Goal: Share content: Share content

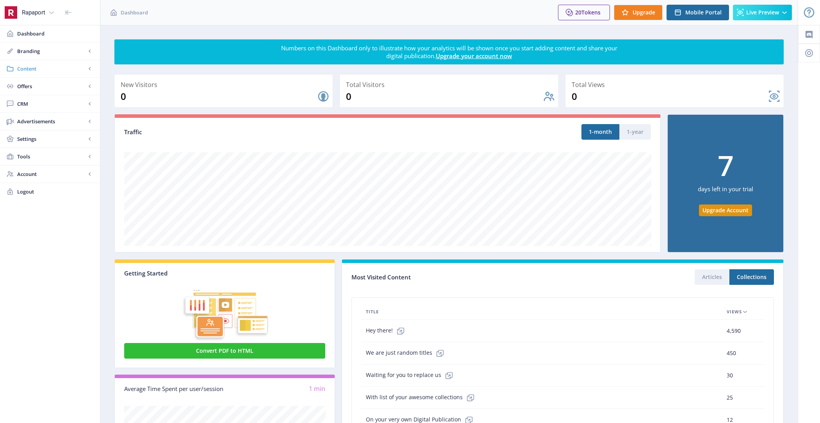
click at [20, 66] on span "Content" at bounding box center [51, 69] width 69 height 8
click at [62, 102] on span "Collections" at bounding box center [58, 104] width 67 height 8
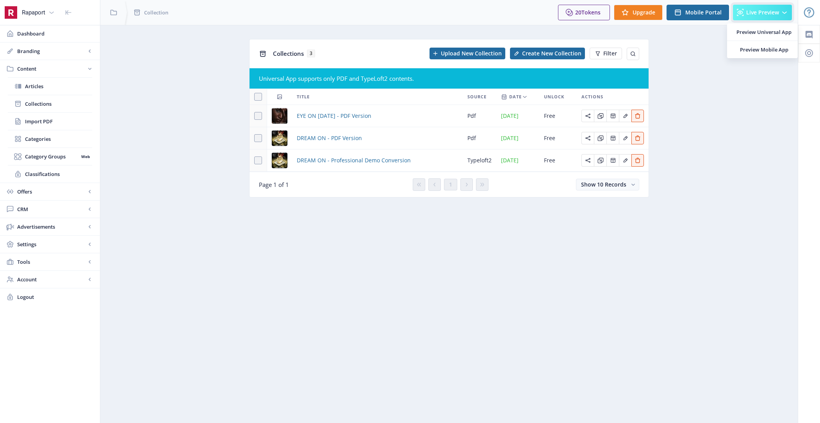
click at [785, 9] on icon at bounding box center [785, 13] width 8 height 8
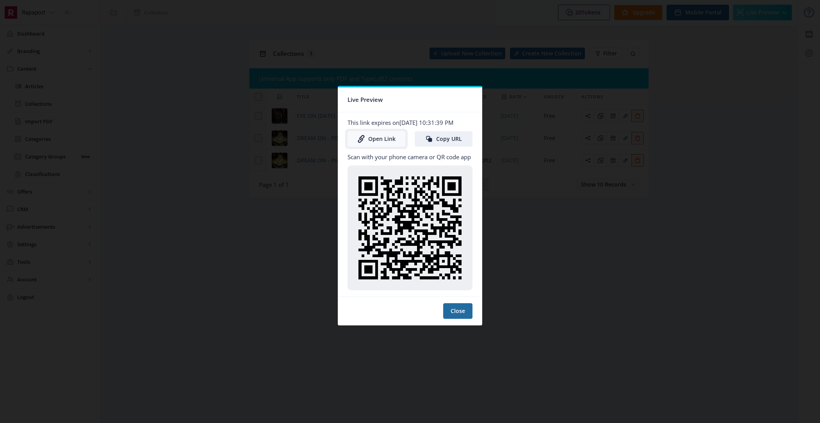
click at [365, 139] on link "Open Link" at bounding box center [377, 139] width 58 height 16
click at [459, 319] on button "Close" at bounding box center [457, 311] width 29 height 16
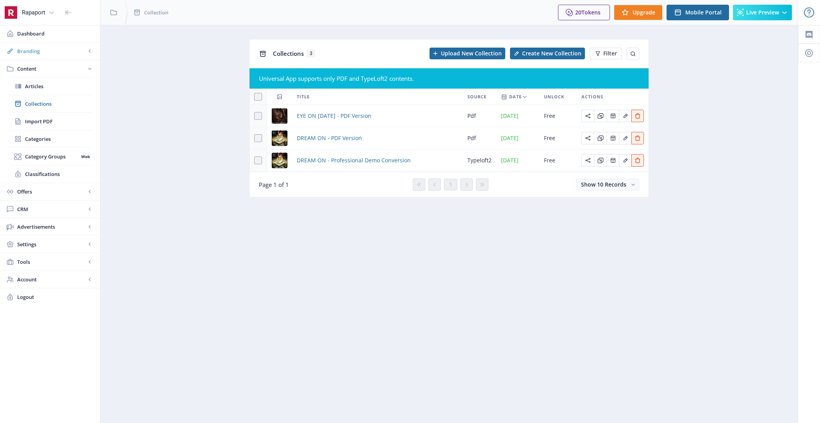
click at [55, 46] on link "Branding" at bounding box center [50, 51] width 100 height 17
click at [59, 86] on span "Appearance" at bounding box center [58, 86] width 67 height 8
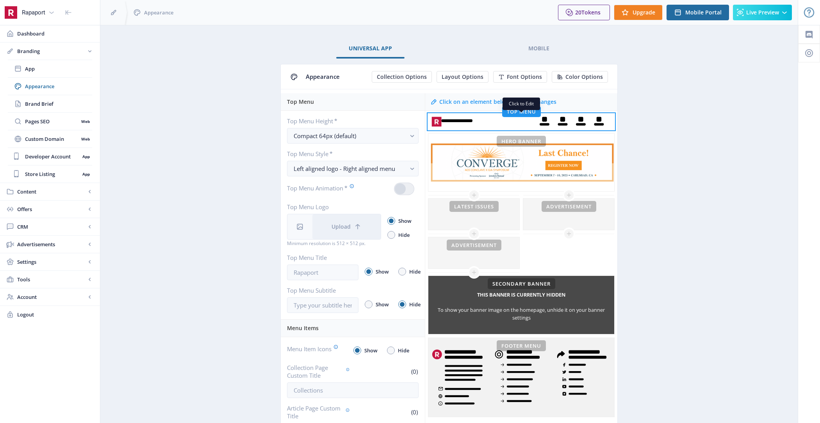
click at [483, 123] on rect at bounding box center [521, 122] width 186 height 16
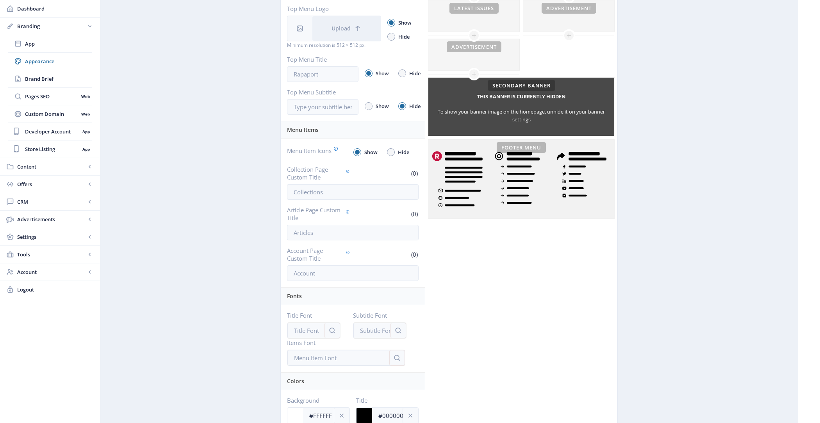
scroll to position [268, 0]
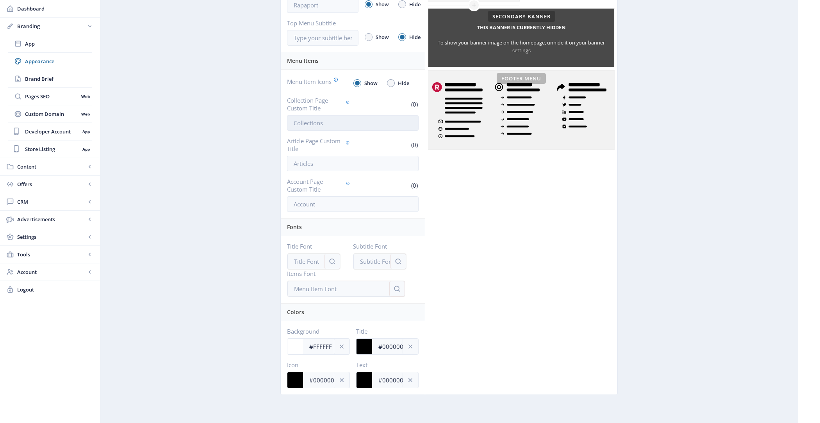
click at [332, 124] on input "Collection Page Custom Title" at bounding box center [353, 123] width 132 height 16
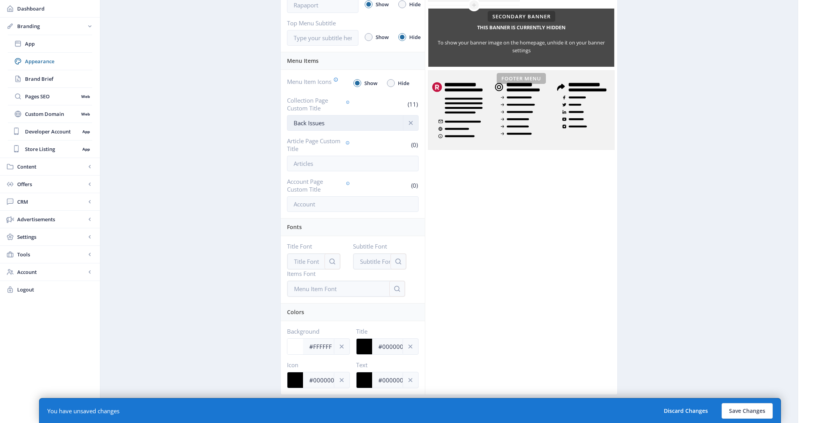
click at [301, 120] on input "Back Issues" at bounding box center [353, 123] width 132 height 16
type input "All Issues"
click at [743, 408] on button "Save Changes" at bounding box center [747, 411] width 51 height 16
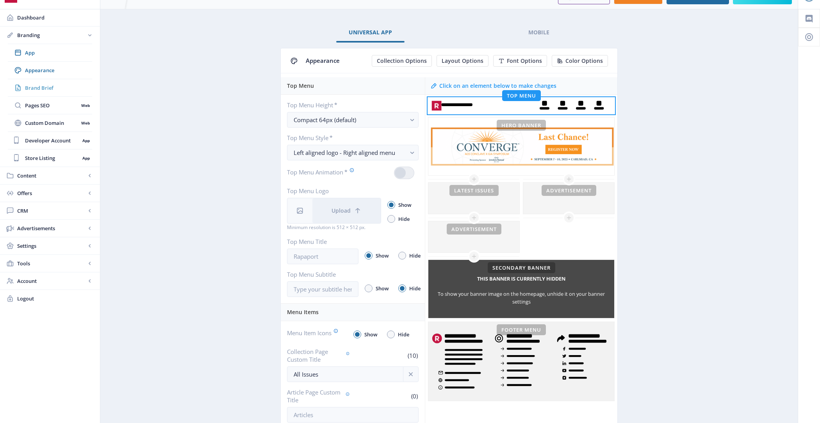
scroll to position [0, 0]
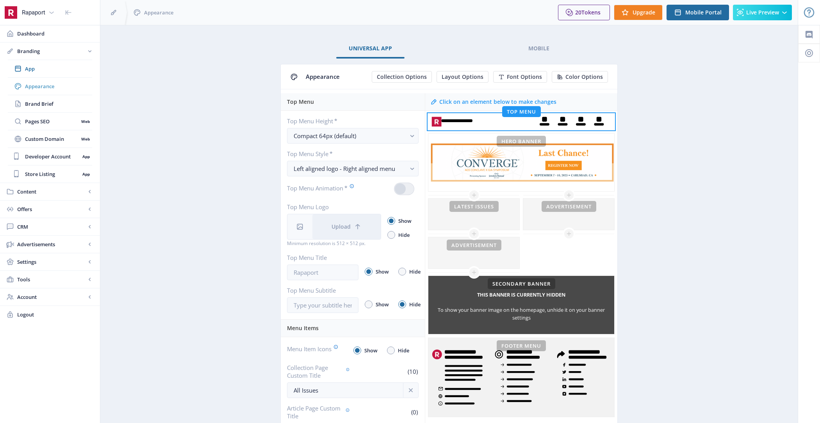
click at [68, 80] on link "Appearance" at bounding box center [50, 86] width 84 height 17
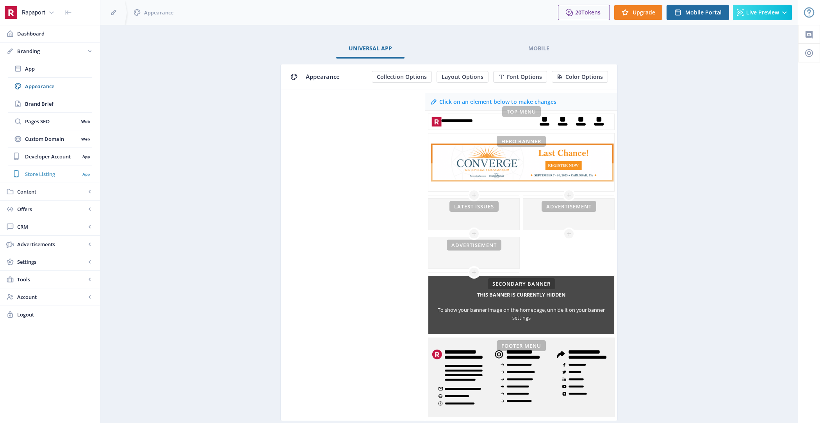
click at [50, 181] on link "Store Listing App" at bounding box center [50, 174] width 84 height 17
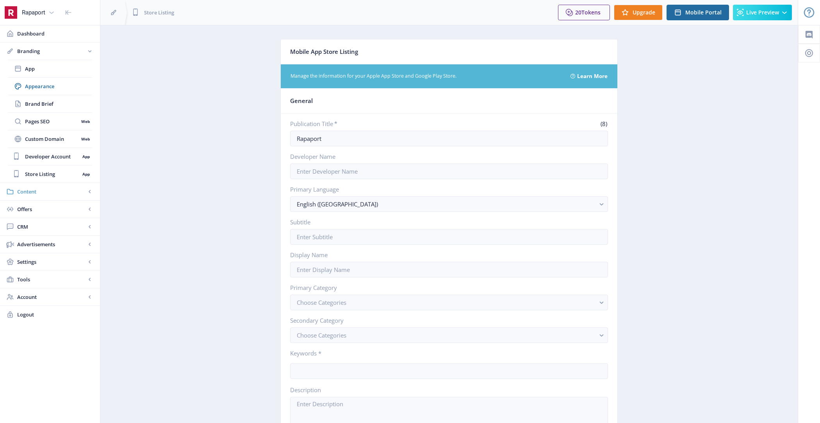
click at [54, 193] on span "Content" at bounding box center [51, 192] width 69 height 8
click at [54, 89] on span "Articles" at bounding box center [58, 86] width 67 height 8
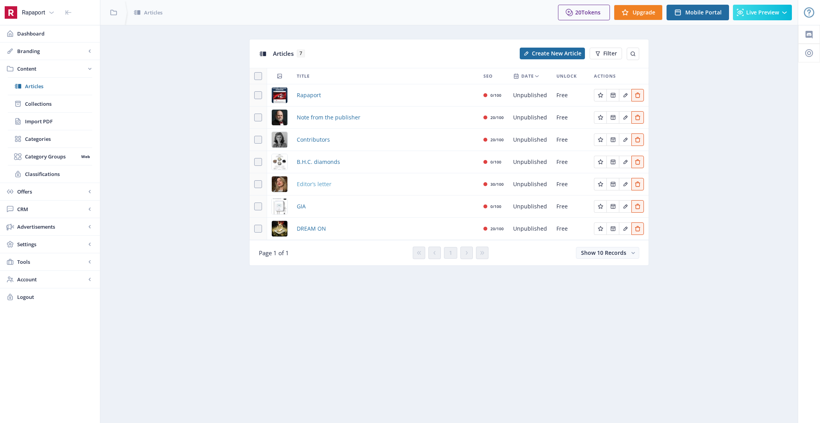
click at [313, 184] on span "Editor’s letter" at bounding box center [314, 184] width 35 height 9
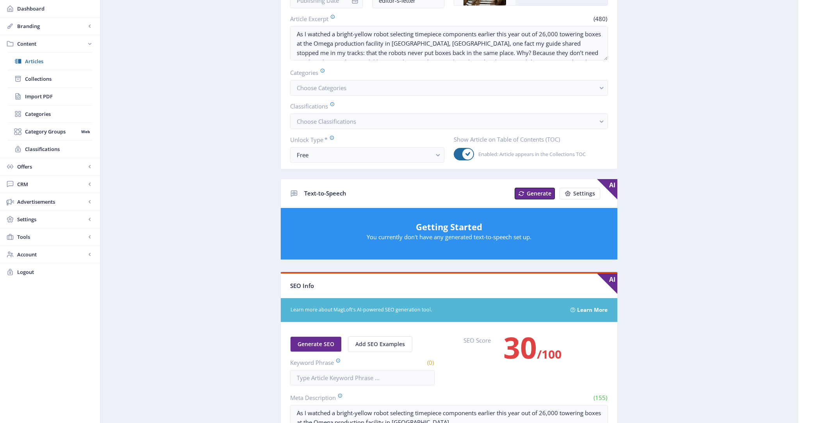
scroll to position [161, 0]
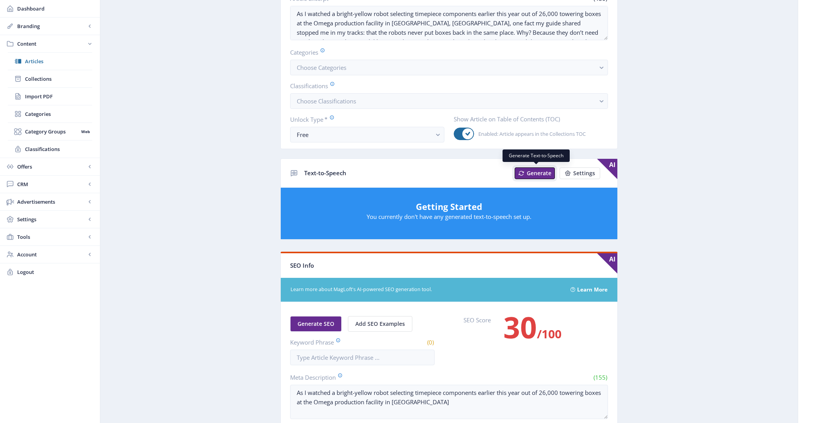
click at [543, 170] on span "Generate" at bounding box center [539, 173] width 25 height 6
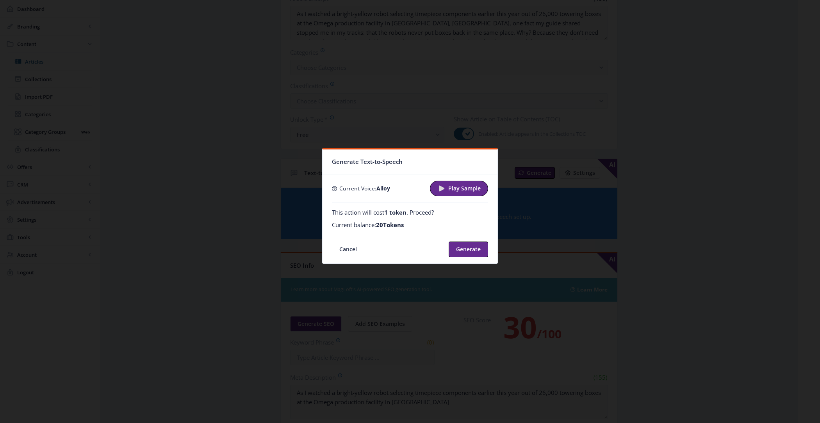
scroll to position [0, 0]
click at [465, 255] on button "Generate" at bounding box center [468, 250] width 39 height 16
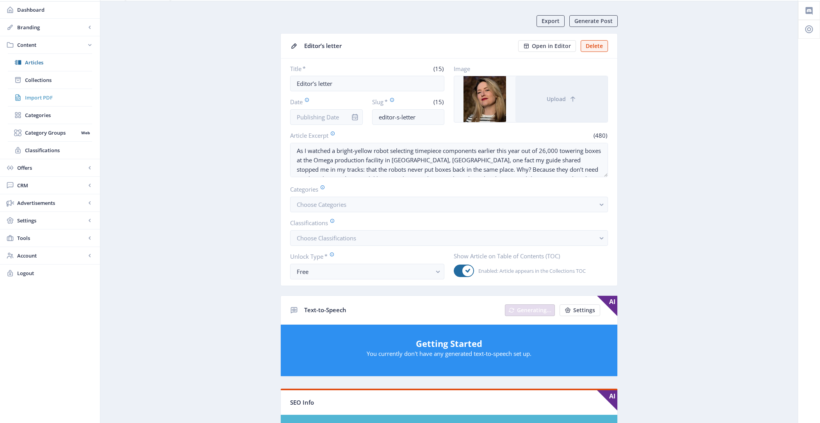
scroll to position [21, 0]
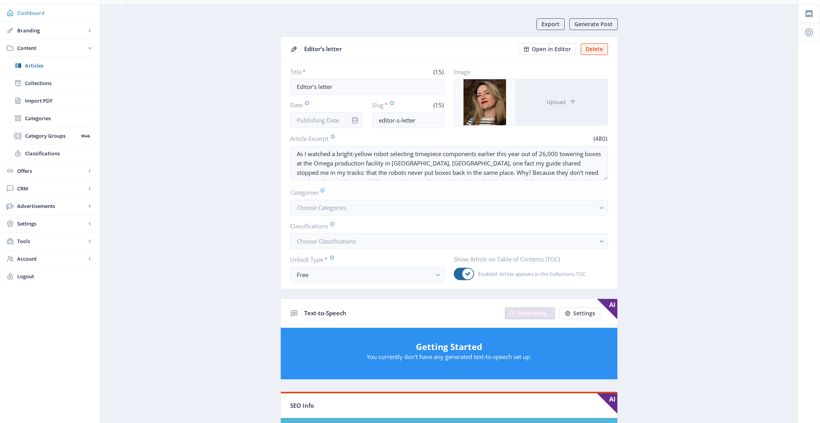
click at [55, 20] on link "Dashboard" at bounding box center [50, 12] width 100 height 17
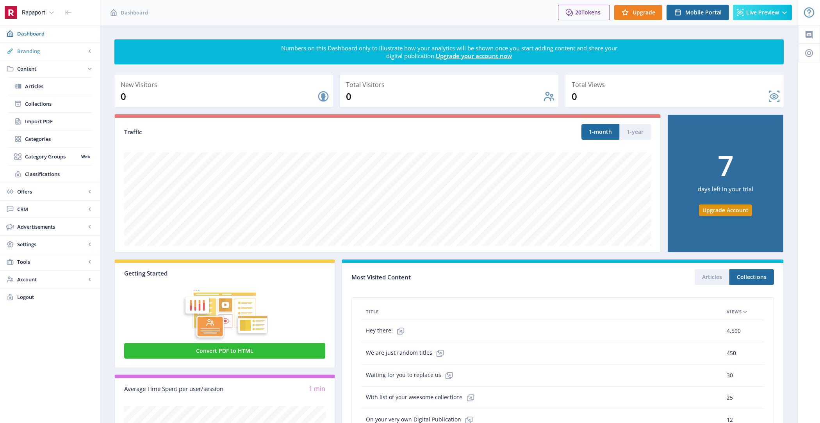
click at [54, 53] on span "Branding" at bounding box center [51, 51] width 69 height 8
click at [57, 118] on span "Pages SEO" at bounding box center [52, 122] width 54 height 8
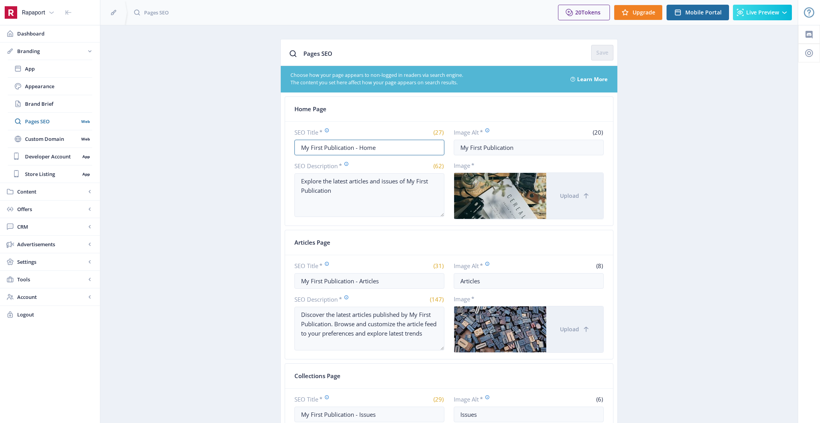
drag, startPoint x: 355, startPoint y: 149, endPoint x: 267, endPoint y: 149, distance: 87.5
click at [267, 149] on app-branding-pages "Pages SEO Save Choose how your page appears to non-logged in readers via search…" at bounding box center [449, 335] width 670 height 592
drag, startPoint x: 328, startPoint y: 145, endPoint x: 277, endPoint y: 143, distance: 51.2
click at [277, 143] on app-branding-pages "Pages SEO Reset Save Choose how your page appears to non-logged in readers via …" at bounding box center [449, 335] width 670 height 592
type input "Rapaport - Home"
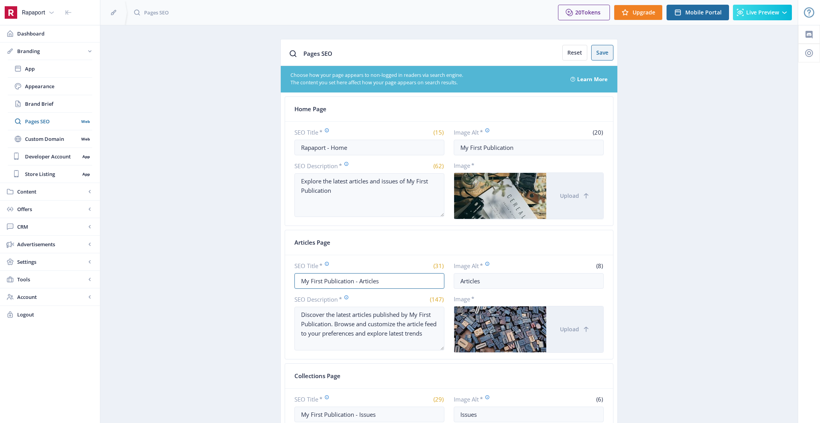
drag, startPoint x: 356, startPoint y: 277, endPoint x: 232, endPoint y: 276, distance: 123.4
click at [232, 276] on app-branding-pages "Pages SEO Reset Save Choose how your page appears to non-logged in readers via …" at bounding box center [449, 335] width 670 height 592
paste input "Rapaport"
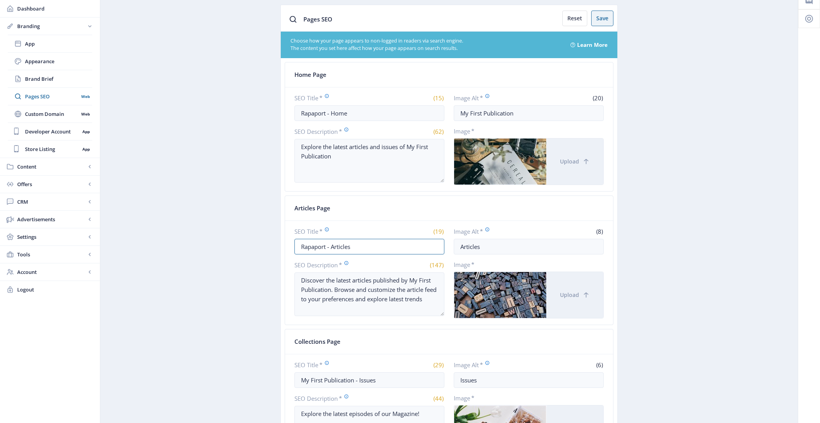
scroll to position [55, 0]
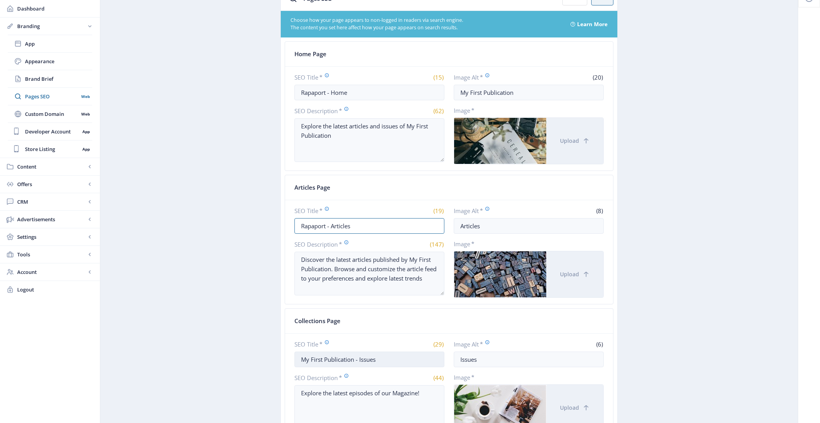
type input "Rapaport - Articles"
drag, startPoint x: 355, startPoint y: 357, endPoint x: 219, endPoint y: 357, distance: 136.7
click at [219, 357] on app-branding-pages "Pages SEO Reset Save Choose how your page appears to non-logged in readers via …" at bounding box center [449, 280] width 670 height 592
paste input "Rapaport"
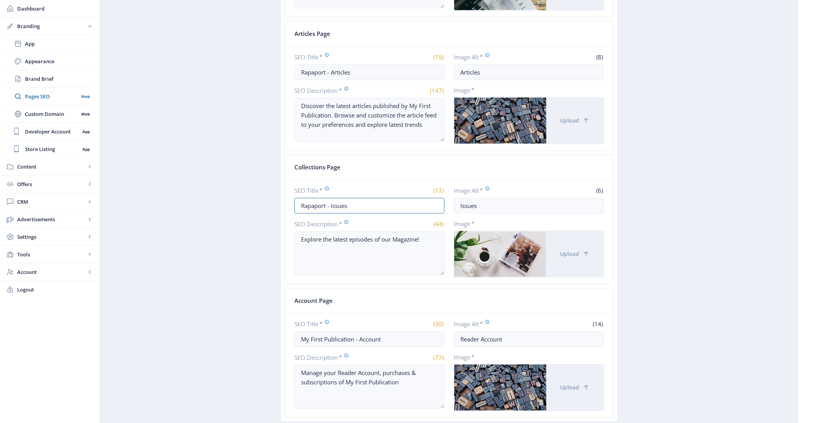
scroll to position [219, 0]
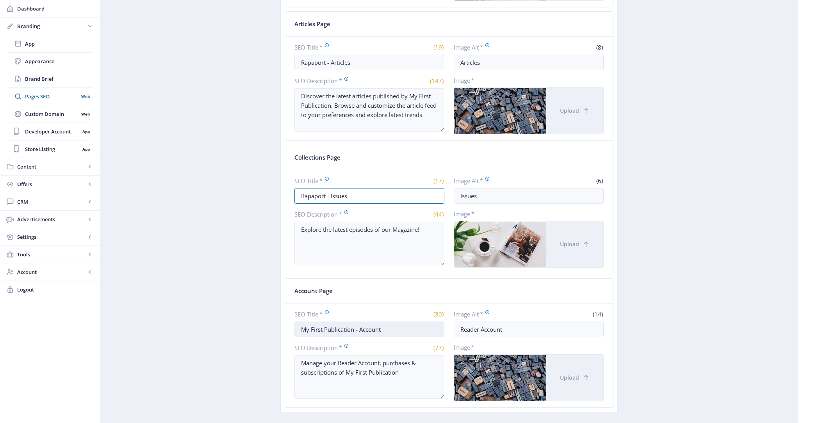
type input "Rapaport - Issues"
drag, startPoint x: 355, startPoint y: 326, endPoint x: 228, endPoint y: 324, distance: 126.6
click at [228, 324] on app-branding-pages "Pages SEO Reset Save Choose how your page appears to non-logged in readers via …" at bounding box center [449, 116] width 670 height 592
paste input "Rapaport"
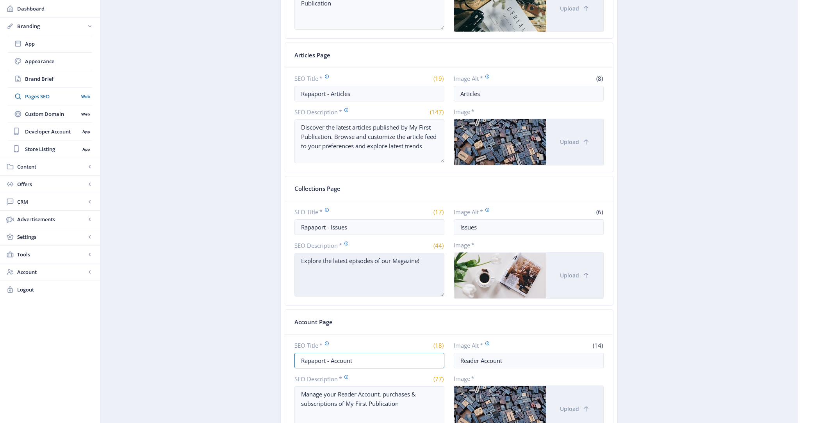
scroll to position [0, 0]
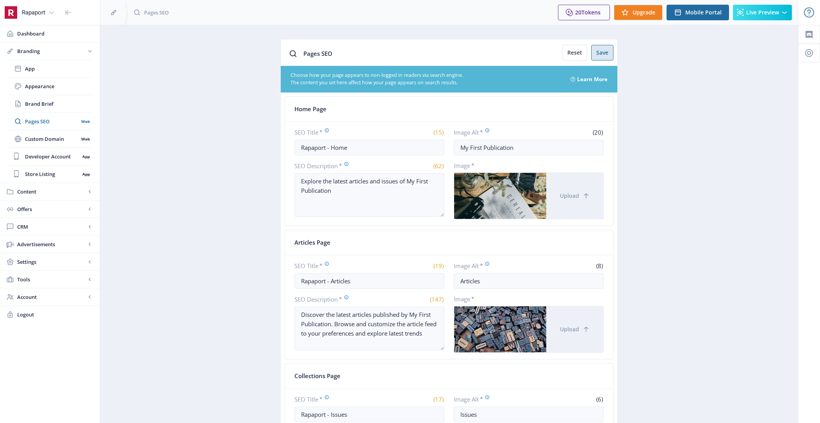
type input "Rapaport - Account"
click at [603, 48] on button "Save" at bounding box center [602, 53] width 22 height 16
click at [757, 18] on button "Live Preview" at bounding box center [762, 13] width 59 height 16
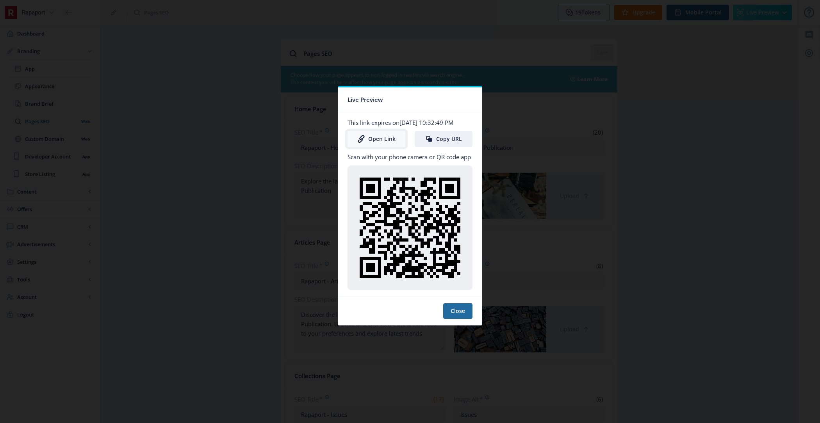
click at [376, 138] on link "Open Link" at bounding box center [377, 139] width 58 height 16
click at [458, 312] on button "Close" at bounding box center [457, 311] width 29 height 16
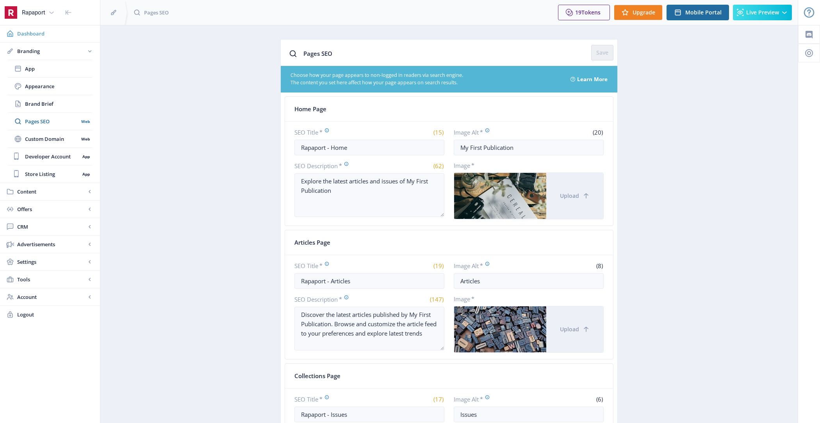
click at [30, 37] on span "Dashboard" at bounding box center [55, 34] width 77 height 8
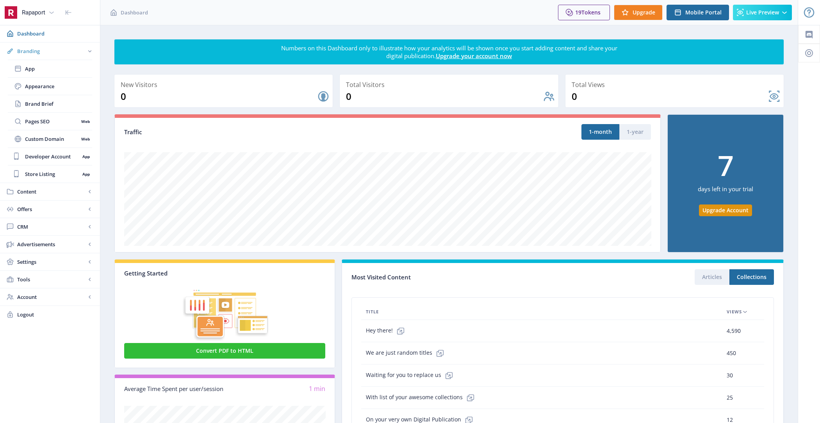
click at [50, 53] on span "Branding" at bounding box center [51, 51] width 69 height 8
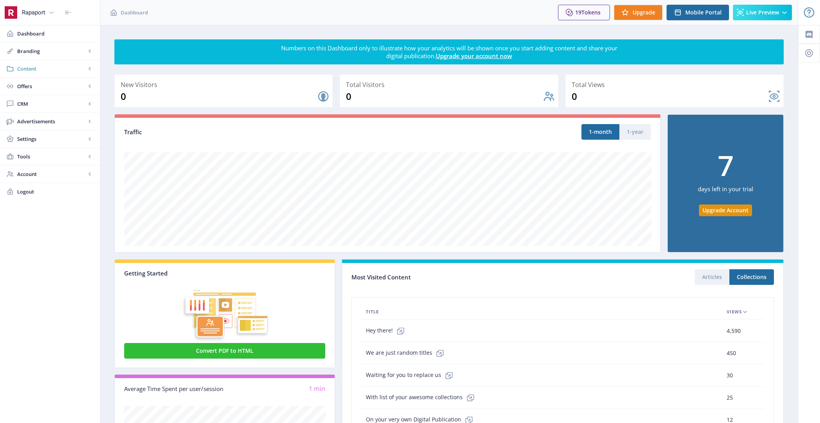
click at [50, 65] on span "Content" at bounding box center [51, 69] width 69 height 8
click at [54, 107] on span "Collections" at bounding box center [58, 104] width 67 height 8
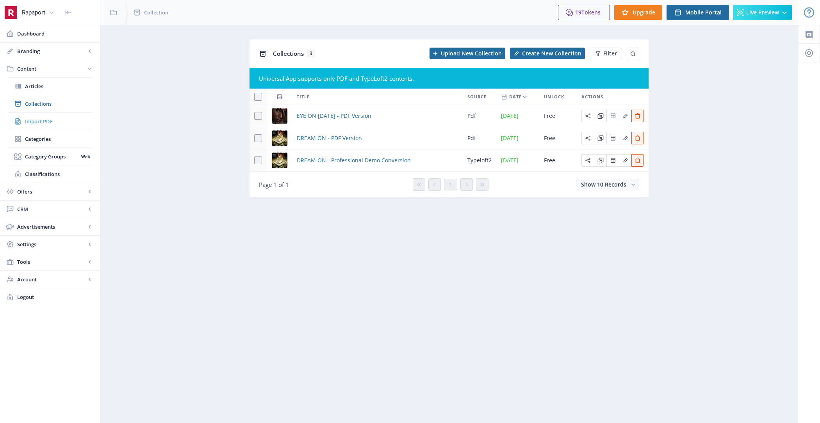
click at [55, 123] on span "Import PDF" at bounding box center [58, 122] width 67 height 8
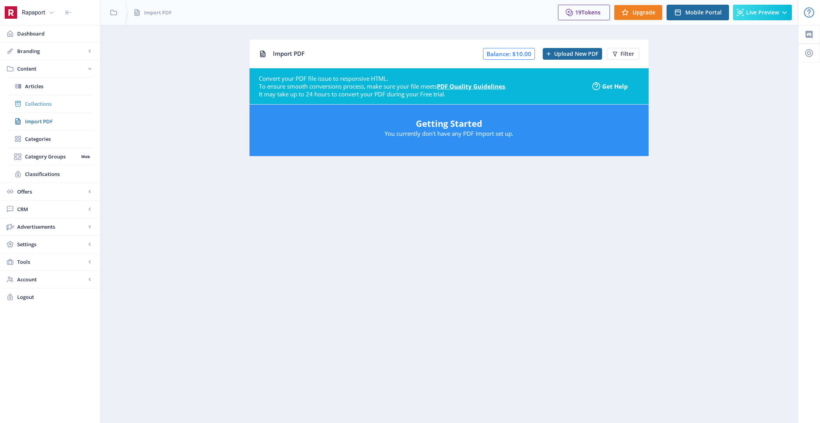
click at [40, 103] on span "Collections" at bounding box center [58, 104] width 67 height 8
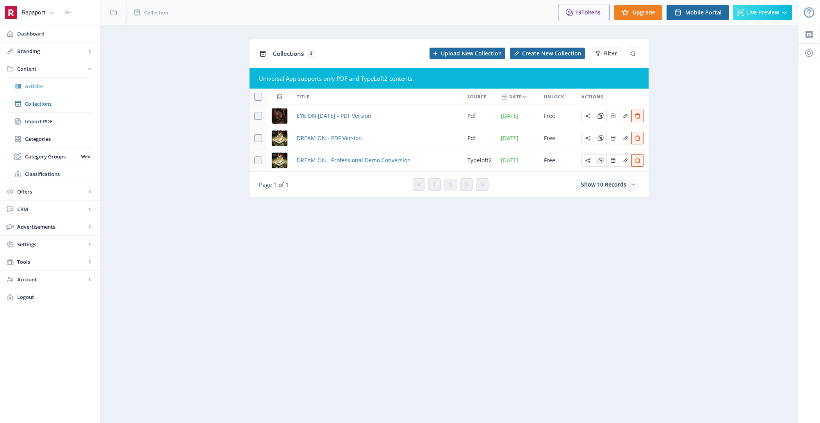
click at [73, 86] on span "Articles" at bounding box center [58, 86] width 67 height 8
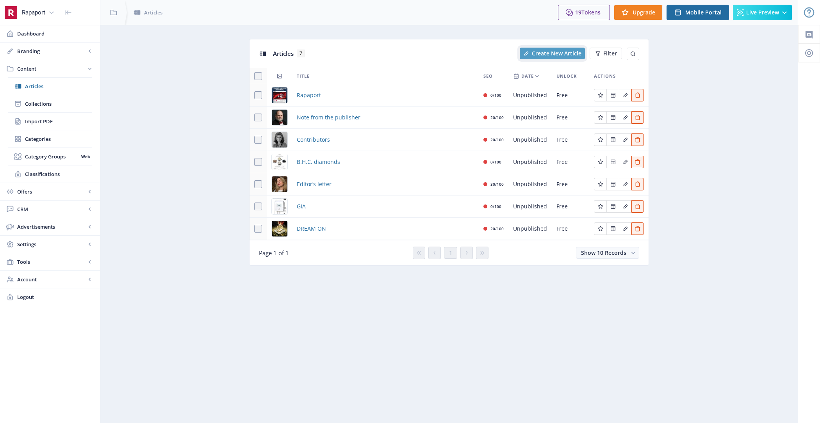
click at [553, 54] on span "Create New Article" at bounding box center [557, 53] width 50 height 6
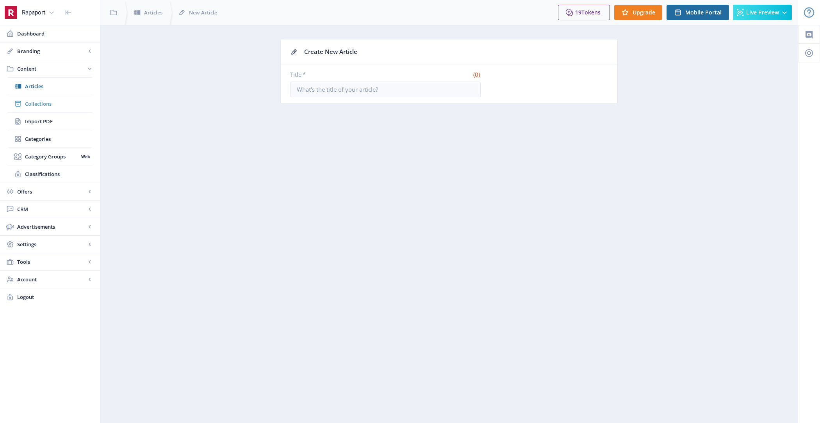
click at [62, 102] on span "Collections" at bounding box center [58, 104] width 67 height 8
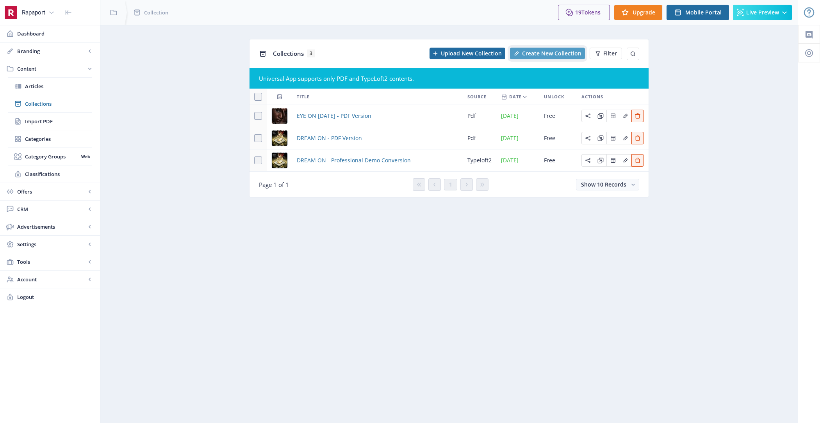
click at [528, 52] on span "Create New Collection" at bounding box center [551, 53] width 59 height 6
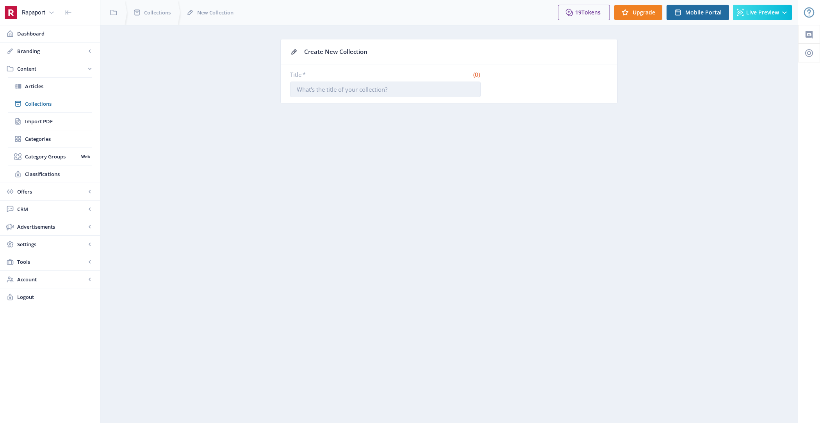
click at [368, 86] on input "Title *" at bounding box center [385, 90] width 191 height 16
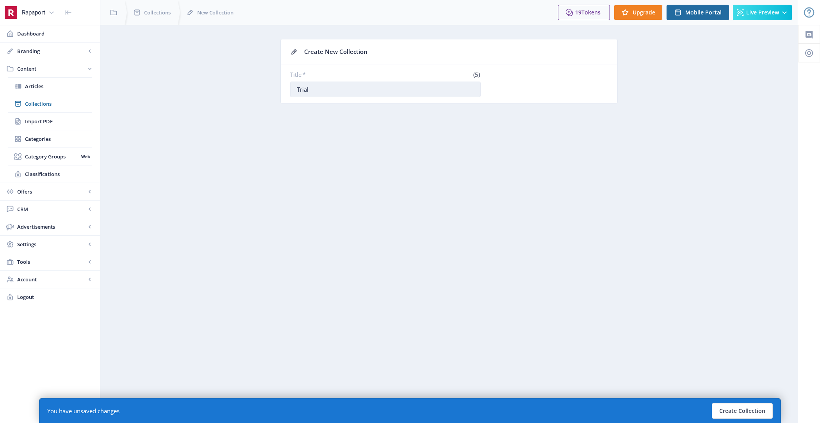
click at [382, 86] on input "Trial" at bounding box center [385, 90] width 191 height 16
type input "Trial"
click at [759, 415] on button "Create Collection" at bounding box center [742, 411] width 61 height 16
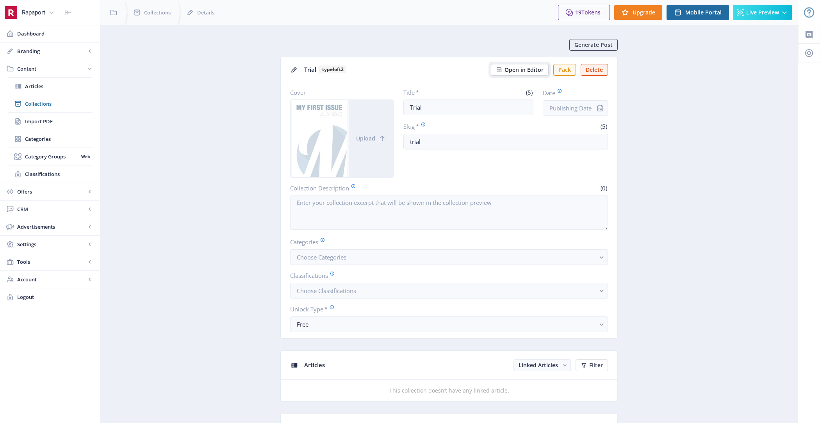
click at [513, 71] on span "Open in Editor" at bounding box center [524, 70] width 39 height 6
click at [592, 45] on span "Generate Post" at bounding box center [594, 45] width 38 height 6
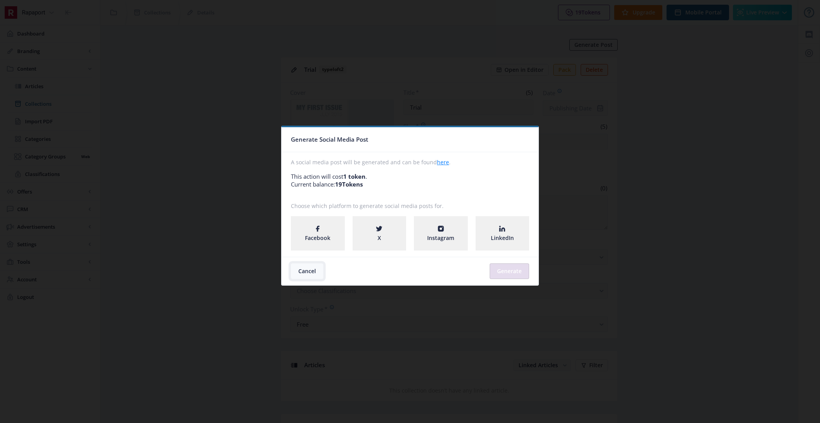
click at [309, 270] on button "Cancel" at bounding box center [307, 272] width 32 height 16
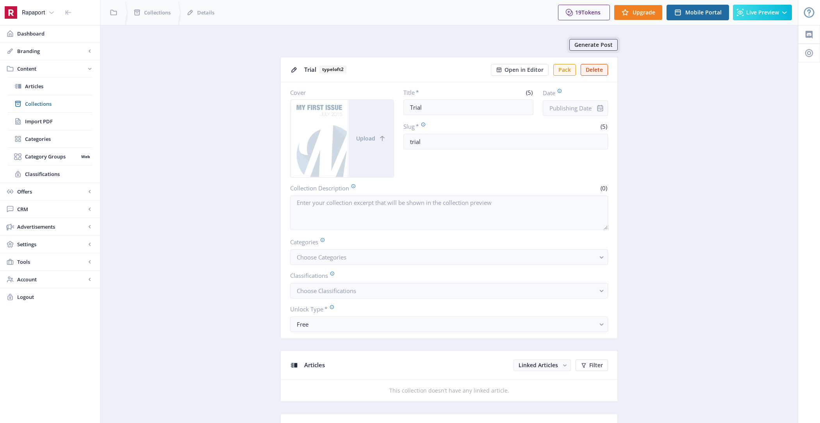
click at [591, 45] on span "Generate Post" at bounding box center [594, 45] width 38 height 6
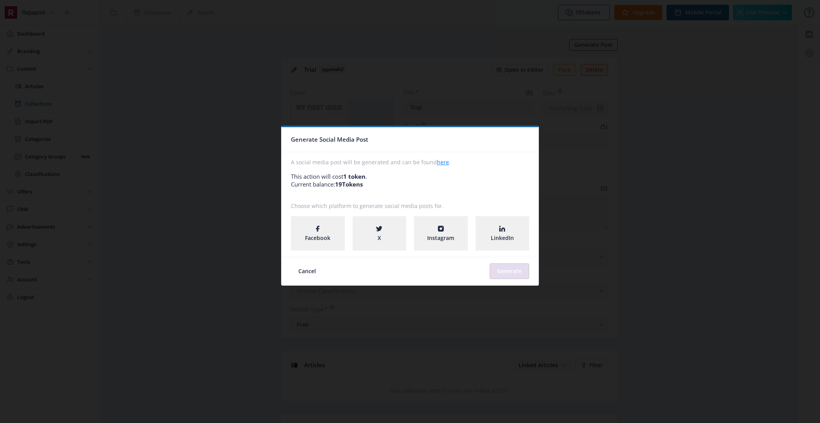
click at [315, 239] on span "Facebook" at bounding box center [317, 238] width 25 height 8
click at [522, 271] on button "Generate" at bounding box center [509, 272] width 39 height 16
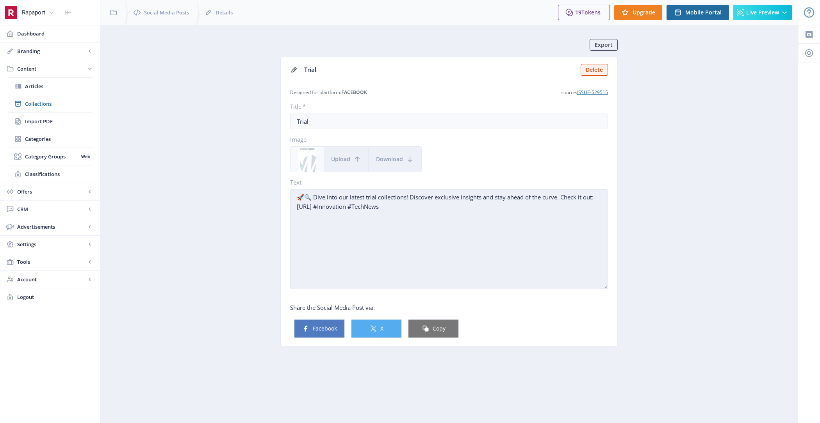
click at [482, 207] on textarea "🚀🔍 Dive into our latest trial collections! Discover exclusive insights and stay…" at bounding box center [449, 239] width 318 height 100
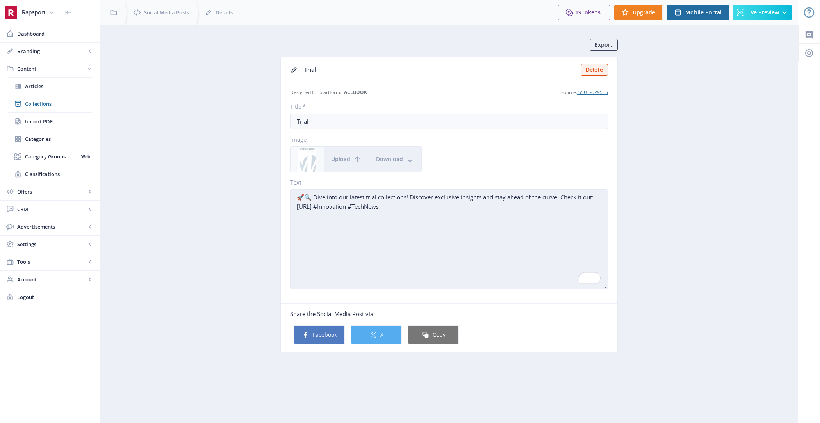
drag, startPoint x: 298, startPoint y: 194, endPoint x: 476, endPoint y: 220, distance: 180.4
click at [476, 220] on textarea "🚀🔍 Dive into our latest trial collections! Discover exclusive insights and stay…" at bounding box center [449, 239] width 318 height 100
click at [493, 237] on textarea "🚀🔍 Dive into our latest trial collections! Discover exclusive insights and stay…" at bounding box center [449, 239] width 318 height 100
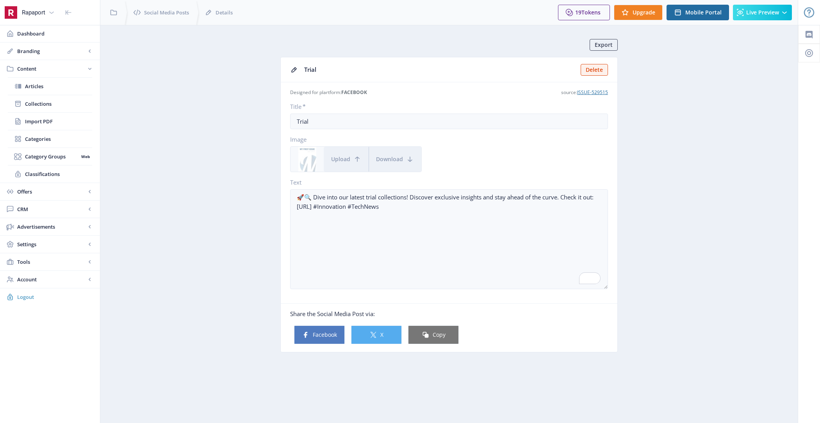
click at [28, 295] on span "Logout" at bounding box center [55, 297] width 77 height 8
